Goal: Task Accomplishment & Management: Complete application form

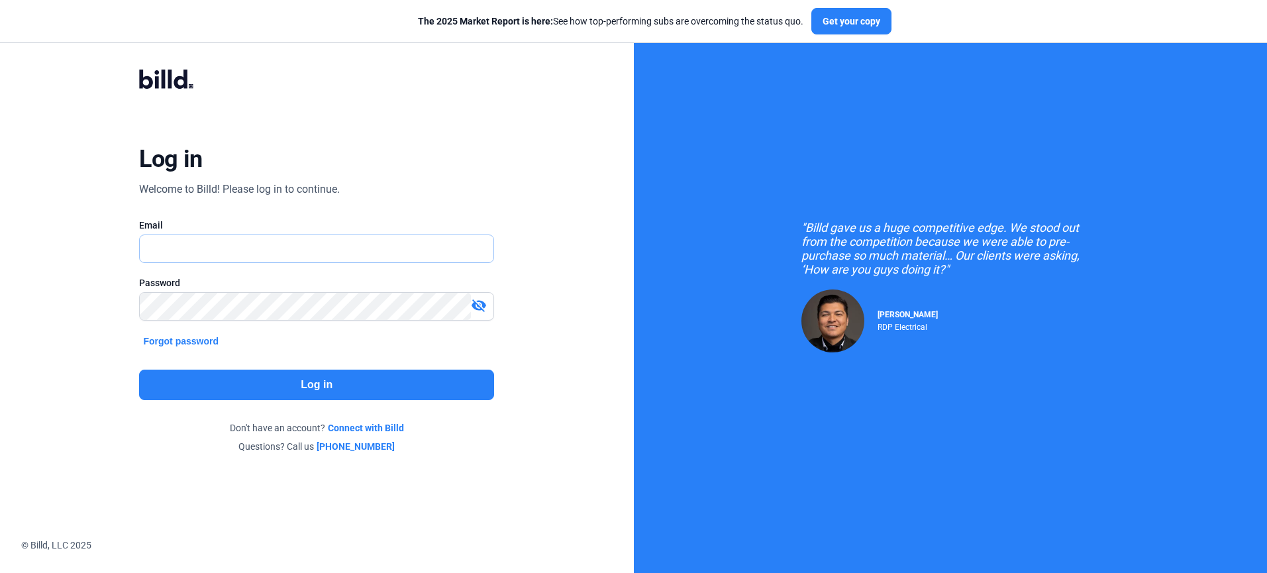
type input "[PERSON_NAME][EMAIL_ADDRESS][PERSON_NAME][DOMAIN_NAME]"
click at [280, 385] on button "Log in" at bounding box center [316, 385] width 355 height 30
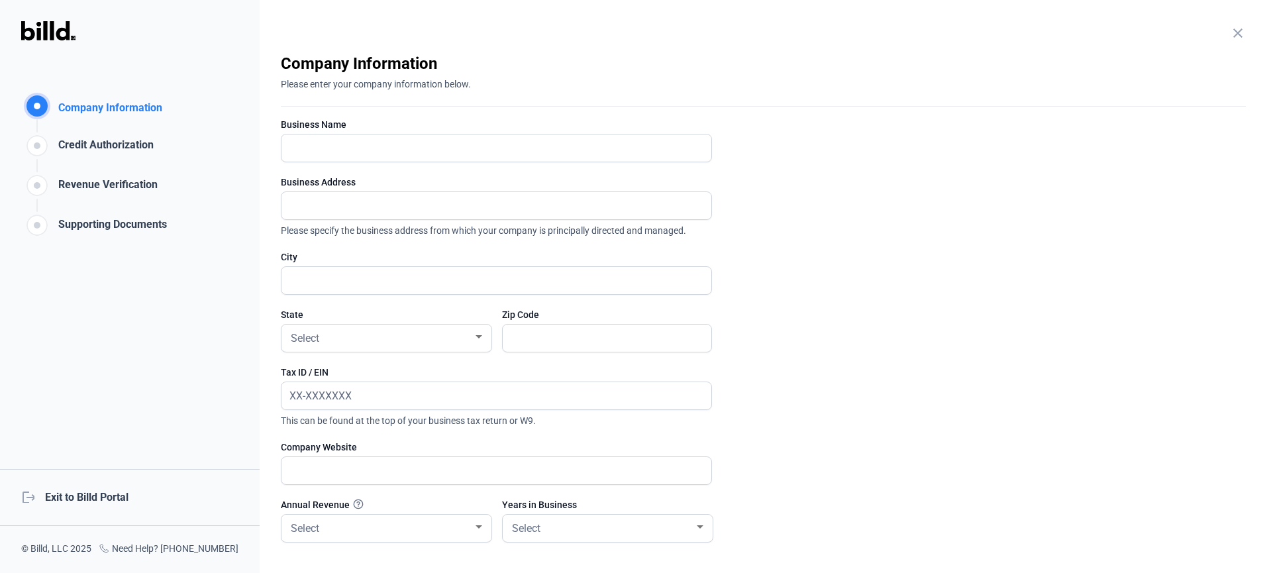
click at [1230, 31] on mat-icon "close" at bounding box center [1238, 33] width 16 height 16
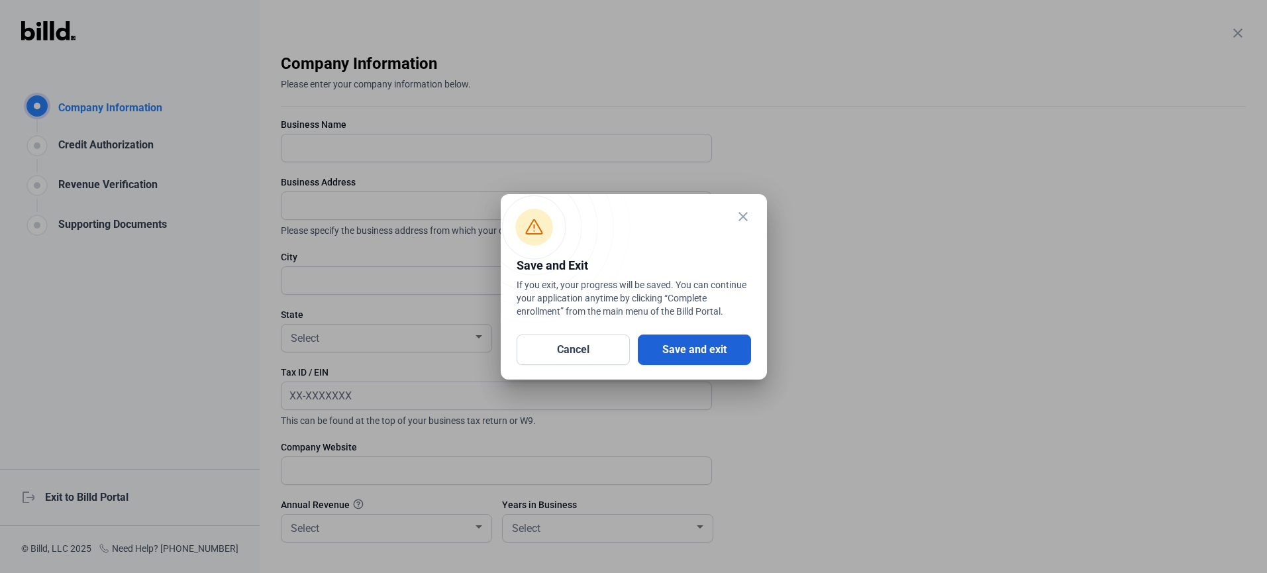
click at [693, 343] on button "Save and exit" at bounding box center [694, 350] width 113 height 30
